Goal: Use online tool/utility: Use online tool/utility

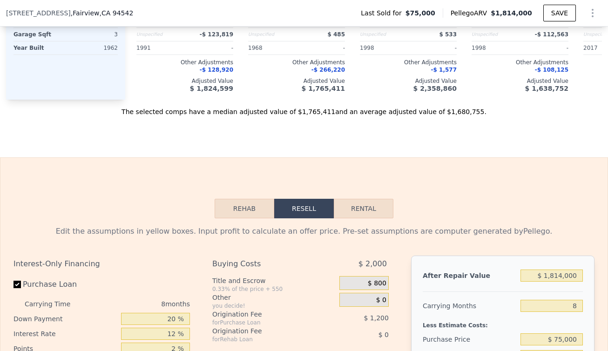
scroll to position [1051, 0]
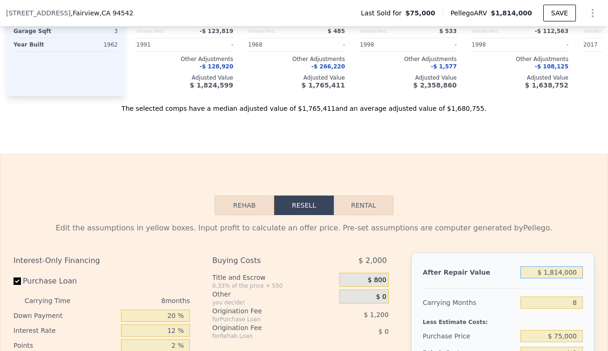
drag, startPoint x: 576, startPoint y: 295, endPoint x: 532, endPoint y: 295, distance: 44.7
click at [531, 279] on input "$ 1,814,000" at bounding box center [552, 273] width 62 height 12
type input "$ 1"
type input "-$ 85,992"
type input "$ 16"
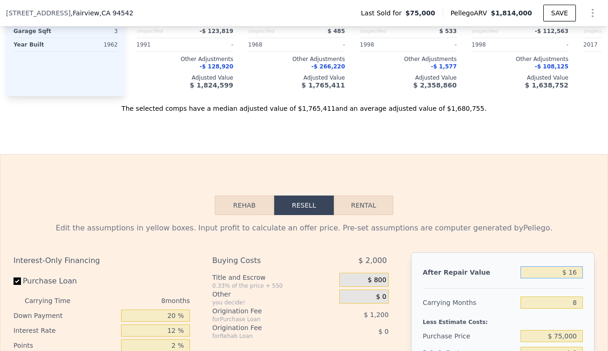
type input "-$ 85,977"
type input "$ 160"
type input "-$ 85,842"
type input "$ 1,600"
type input "-$ 84,482"
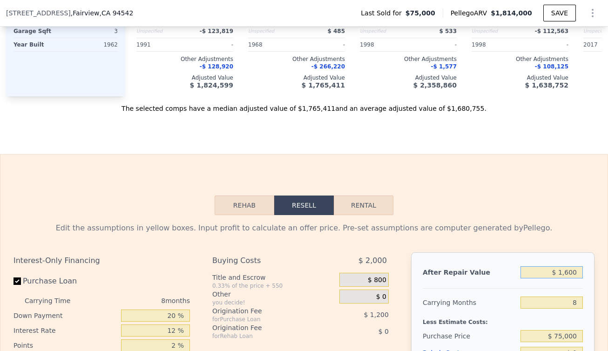
type input "$ 16,000"
type input "-$ 70,889"
type input "$ 160,000"
type input "$ 65,047"
type input "$ 1,600,000"
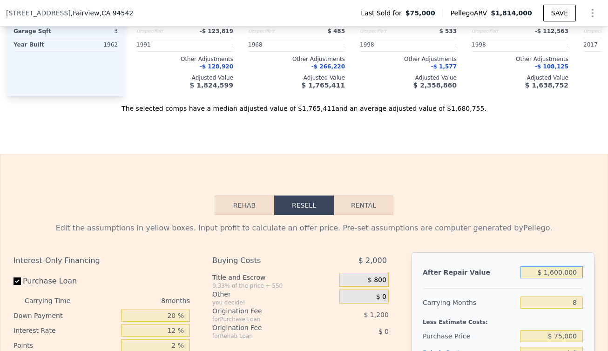
type input "$ 1,424,412"
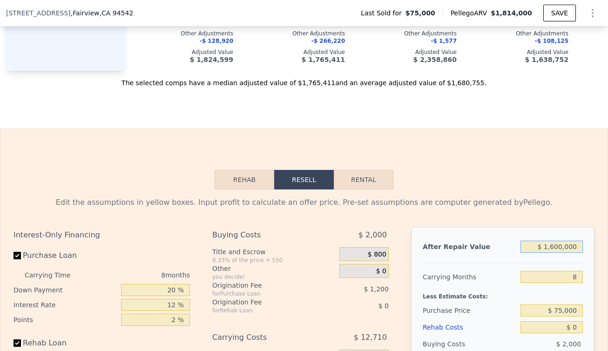
scroll to position [1080, 0]
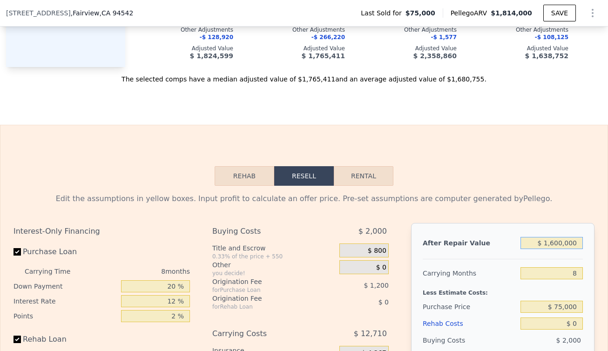
type input "$ 1,600,000"
drag, startPoint x: 581, startPoint y: 296, endPoint x: 568, endPoint y: 296, distance: 13.5
click at [568, 296] on div "After Repair Value $ 1,600,000 Carrying Months 8 Less Estimate Costs: Purchase …" at bounding box center [503, 352] width 184 height 259
click at [573, 280] on input "8" at bounding box center [552, 273] width 62 height 12
type input "1"
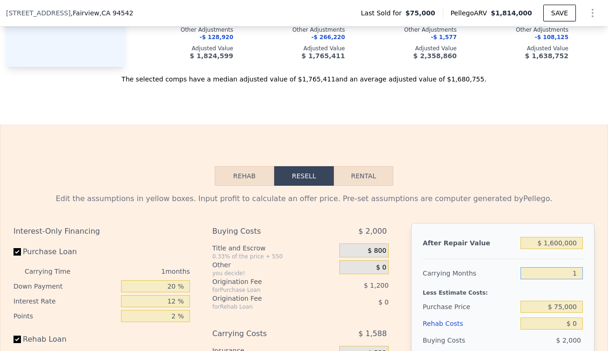
type input "$ 1,435,534"
type input "10"
type input "$ 1,421,236"
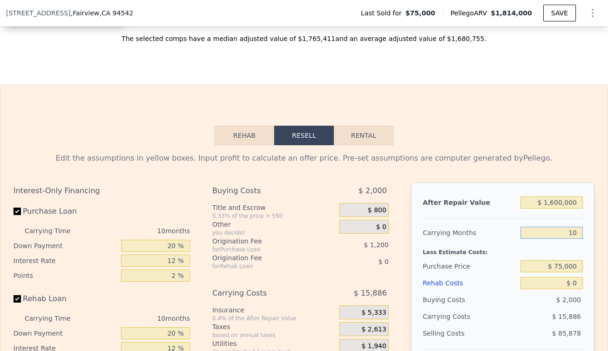
type input "10"
drag, startPoint x: 573, startPoint y: 289, endPoint x: 547, endPoint y: 289, distance: 25.6
click at [547, 273] on input "$ 75,000" at bounding box center [552, 266] width 62 height 12
type input "$ 950,000"
type input "$ 459,322"
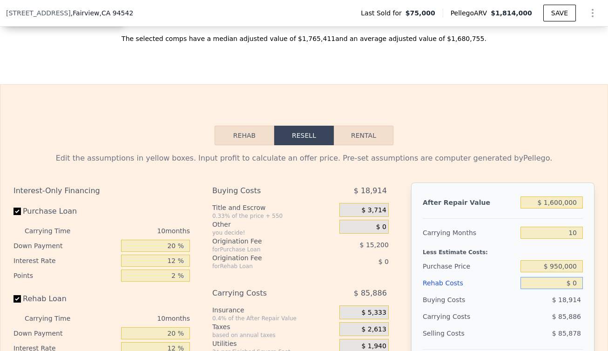
drag, startPoint x: 575, startPoint y: 305, endPoint x: 568, endPoint y: 305, distance: 7.5
click at [568, 289] on input "$ 0" at bounding box center [552, 283] width 62 height 12
click at [504, 292] on div "Rehab Costs" at bounding box center [470, 283] width 94 height 17
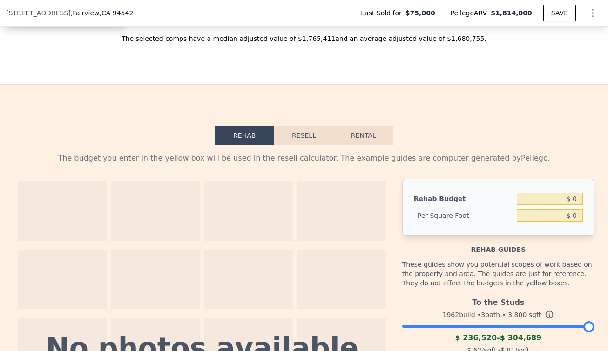
click at [297, 145] on button "Resell" at bounding box center [303, 136] width 59 height 20
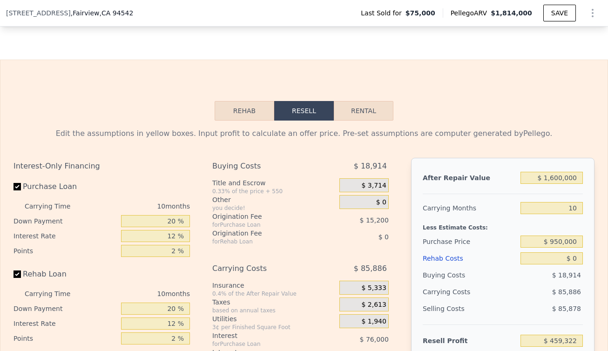
scroll to position [1151, 0]
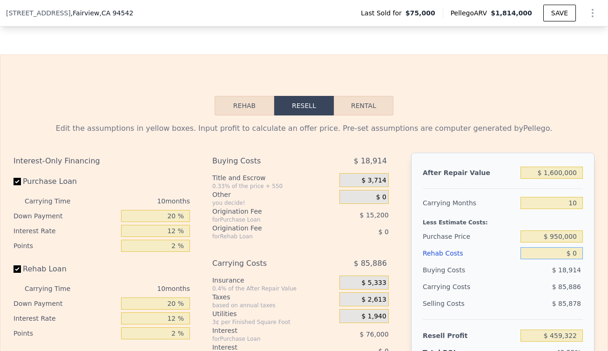
drag, startPoint x: 577, startPoint y: 277, endPoint x: 567, endPoint y: 277, distance: 9.8
click at [567, 260] on input "$ 0" at bounding box center [552, 253] width 62 height 12
type input "$ 50"
type input "$ 459,271"
type input "$ 500"
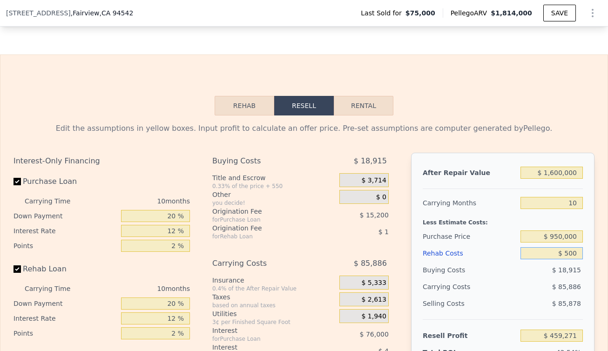
type input "$ 458,774"
type input "$ 5,000"
type input "$ 453,842"
type input "$ 50,000"
type input "$ 404,522"
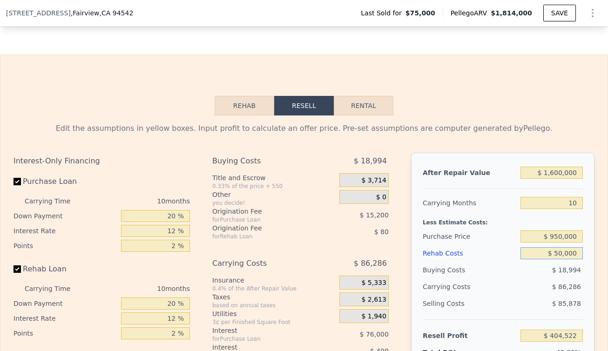
type input "$ 500,000"
type input "-$ 88,678"
type input "$ 50,000"
type input "$ 404,522"
type input "$ 5,000"
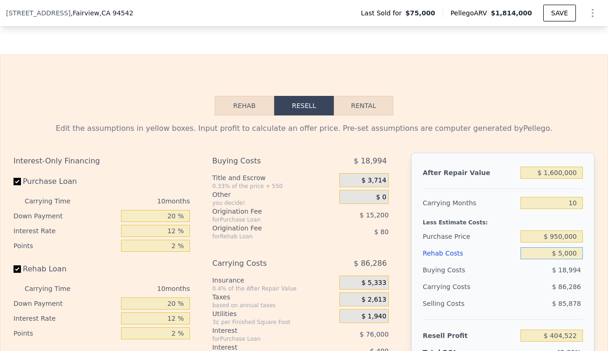
type input "$ 453,842"
type input "$ 500"
type input "$ 458,774"
type input "$ 50"
type input "$ 459,271"
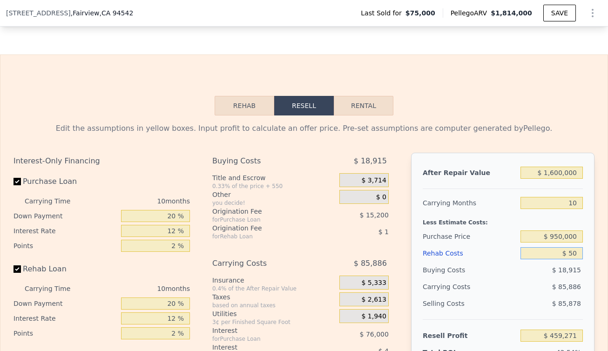
type input "$ 0"
type input "$ 459,322"
type input "$ 20"
type input "$ 459,302"
type input "$ 250"
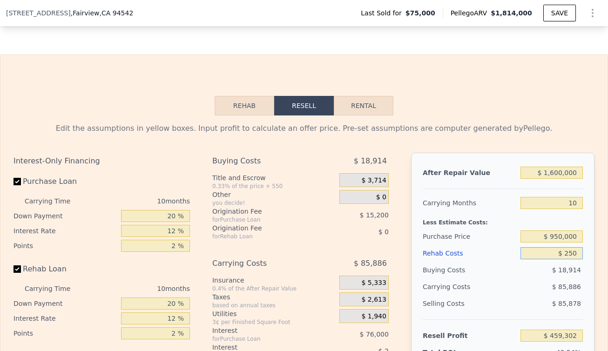
type input "$ 459,048"
type input "$ 2,500"
type input "$ 456,582"
type input "$ 25,000"
type input "$ 431,922"
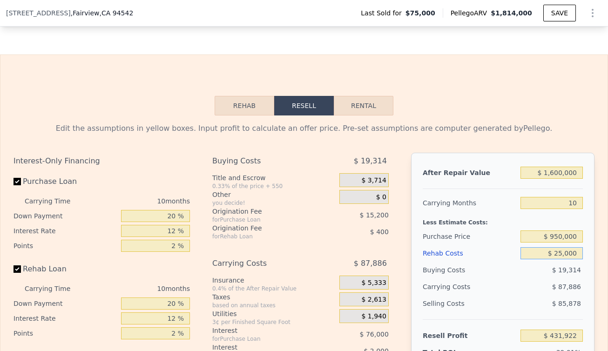
type input "$ 250,000"
type input "$ 185,322"
type input "$ 250,000"
click at [494, 181] on div "After Repair Value" at bounding box center [470, 172] width 94 height 17
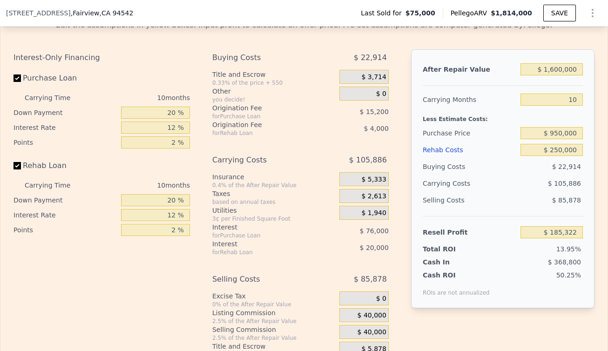
scroll to position [1277, 0]
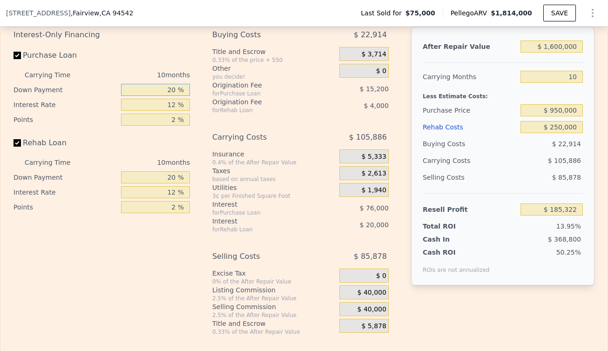
drag, startPoint x: 171, startPoint y: 110, endPoint x: 145, endPoint y: 110, distance: 26.6
click at [145, 96] on input "20 %" at bounding box center [155, 90] width 69 height 12
type input "1 %"
type input "$ 163,662"
type input "10 %"
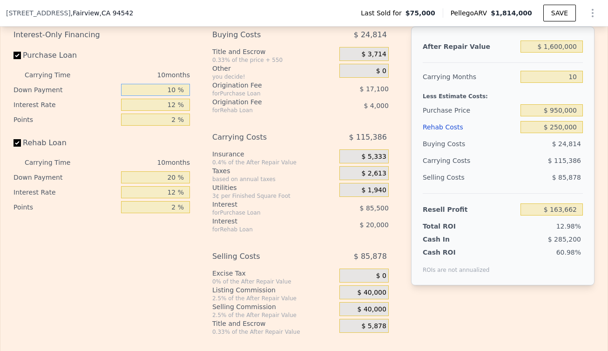
type input "$ 173,922"
type input "10 %"
drag, startPoint x: 175, startPoint y: 127, endPoint x: 152, endPoint y: 126, distance: 22.4
click at [152, 111] on input "12 %" at bounding box center [155, 105] width 69 height 12
type input "1 %"
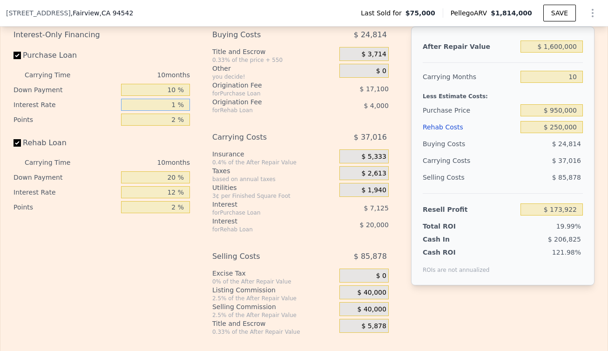
type input "$ 252,292"
type input "10 %"
type input "$ 188,172"
type input "10 %"
drag, startPoint x: 174, startPoint y: 142, endPoint x: 151, endPoint y: 142, distance: 22.8
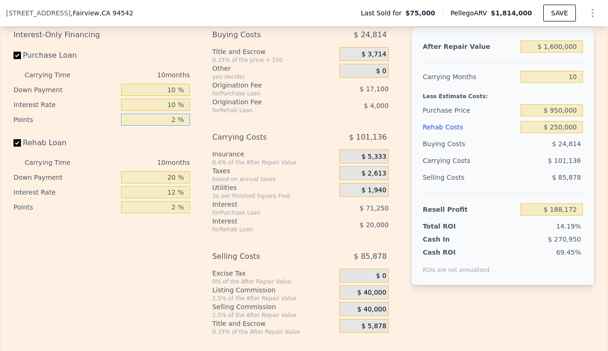
click at [151, 126] on input "2 %" at bounding box center [155, 120] width 69 height 12
type input "12 %"
type input "$ 102,672"
drag, startPoint x: 177, startPoint y: 144, endPoint x: 160, endPoint y: 144, distance: 16.3
click at [160, 126] on input "12 %" at bounding box center [155, 120] width 69 height 12
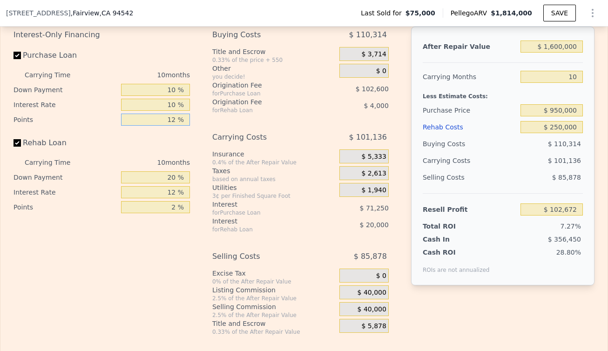
type input "1 %"
type input "$ 196,722"
type input "1 %"
drag, startPoint x: 171, startPoint y: 200, endPoint x: 165, endPoint y: 200, distance: 6.5
click at [165, 184] on input "20 %" at bounding box center [155, 177] width 69 height 12
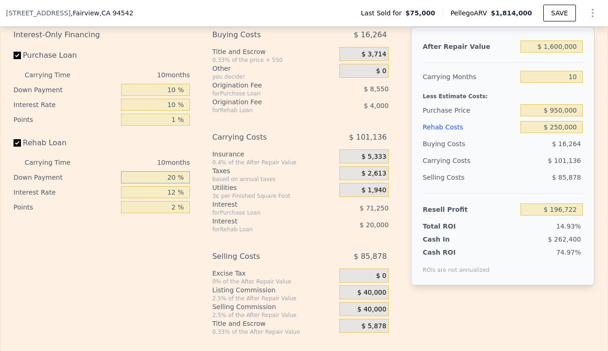
type input "1 %"
type input "$ 191,022"
type input "10 %"
type input "$ 193,722"
type input "10 %"
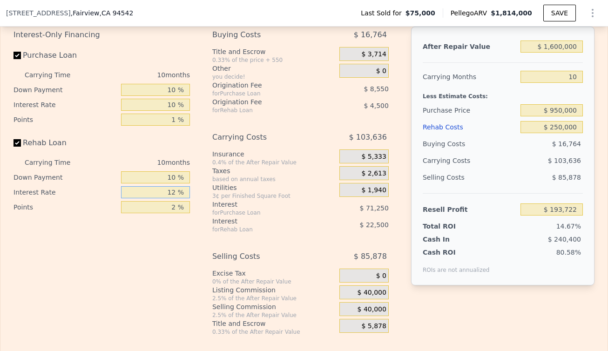
drag, startPoint x: 172, startPoint y: 212, endPoint x: 156, endPoint y: 212, distance: 15.8
click at [156, 198] on input "12 %" at bounding box center [155, 192] width 69 height 12
type input "1 %"
type input "$ 214,342"
type input "10 %"
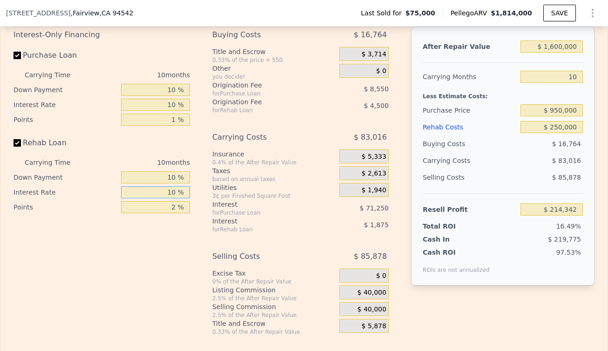
type input "$ 197,472"
type input "10 %"
drag, startPoint x: 174, startPoint y: 233, endPoint x: 161, endPoint y: 233, distance: 13.0
click at [161, 213] on input "2 %" at bounding box center [155, 207] width 69 height 12
type input "2 %"
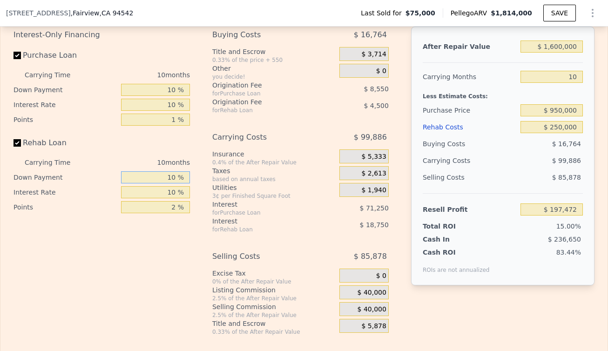
drag, startPoint x: 173, startPoint y: 201, endPoint x: 163, endPoint y: 201, distance: 10.3
click at [163, 184] on input "10 %" at bounding box center [155, 177] width 69 height 12
type input "0 %"
type input "$ 194,892"
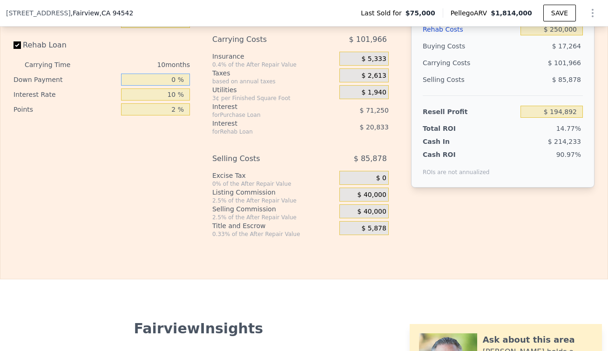
scroll to position [1379, 0]
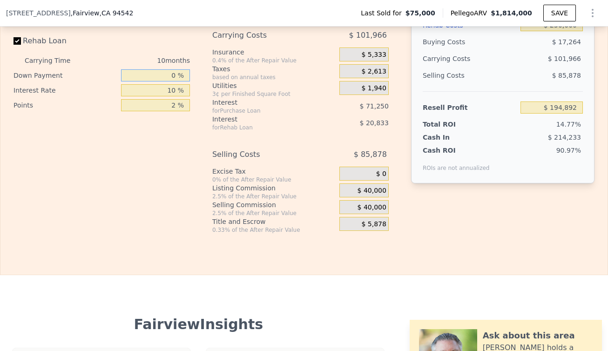
type input "0 %"
click at [369, 195] on span "$ 40,000" at bounding box center [372, 191] width 29 height 8
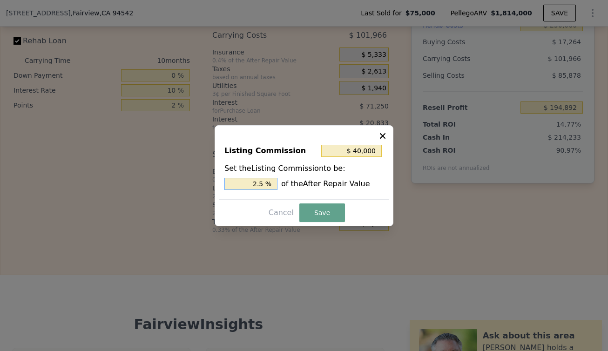
drag, startPoint x: 265, startPoint y: 182, endPoint x: 244, endPoint y: 182, distance: 21.0
click at [244, 182] on input "2.5 %" at bounding box center [251, 184] width 53 height 12
click at [384, 136] on icon at bounding box center [382, 135] width 9 height 9
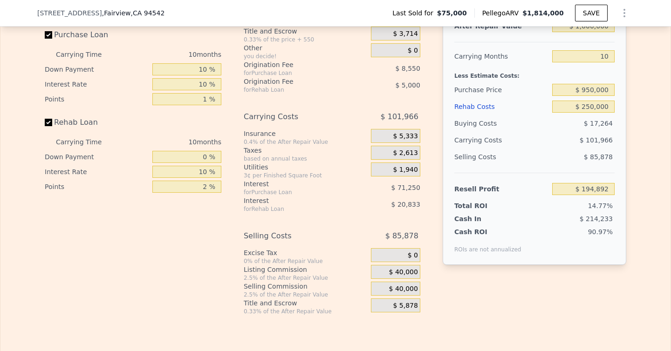
scroll to position [1300, 0]
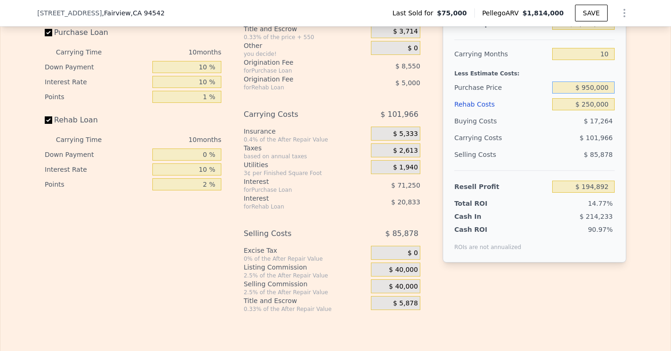
click at [586, 94] on input "$ 950,000" at bounding box center [583, 88] width 62 height 12
click at [590, 94] on input "$ 950,000" at bounding box center [583, 88] width 62 height 12
type input "$ 925,000"
click at [608, 147] on div "Edit the assumptions in yellow boxes. Input profit to calculate an offer price.…" at bounding box center [335, 139] width 596 height 347
type input "$ 222,071"
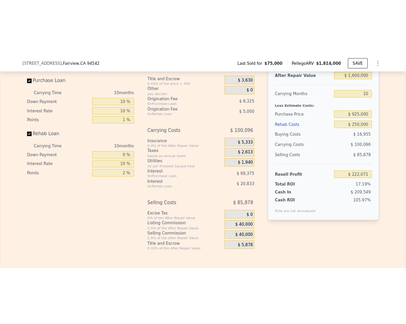
scroll to position [1287, 0]
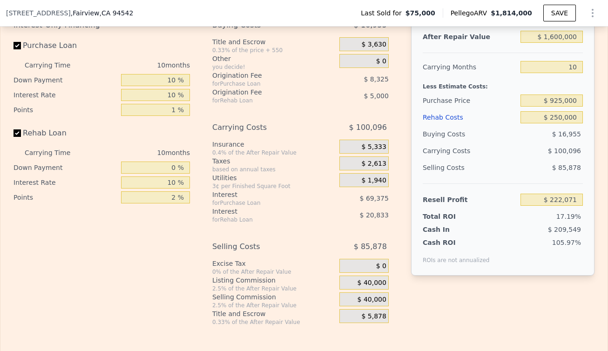
type input "$ 1,814,000"
type input "8"
type input "$ 0"
type input "$ 1,626,429"
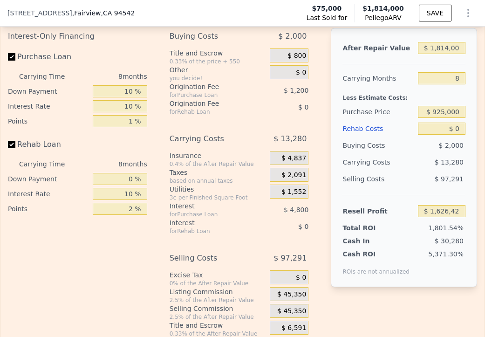
click at [238, 35] on div "Edit the assumptions in yellow boxes. Input profit to calculate an offer price.…" at bounding box center [242, 162] width 469 height 350
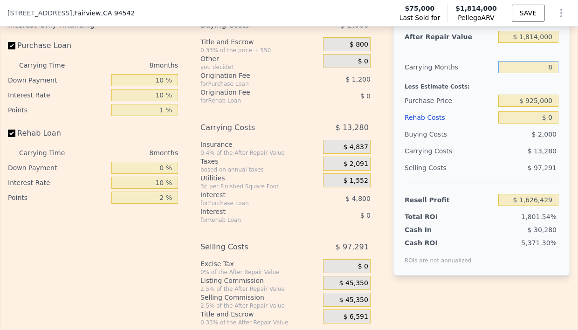
drag, startPoint x: 547, startPoint y: 88, endPoint x: 526, endPoint y: 88, distance: 21.4
click at [526, 73] on input "8" at bounding box center [528, 67] width 60 height 12
